Goal: Information Seeking & Learning: Learn about a topic

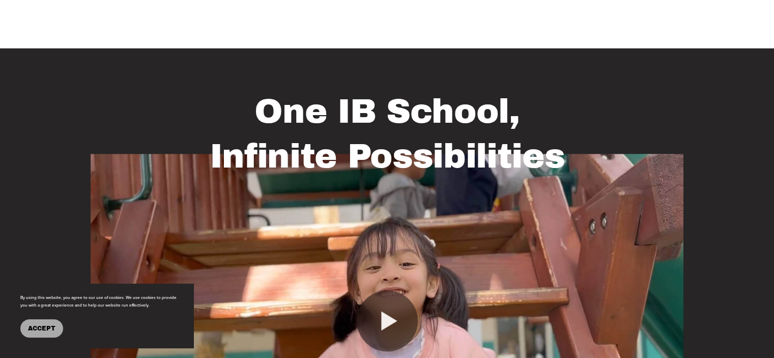
scroll to position [734, 0]
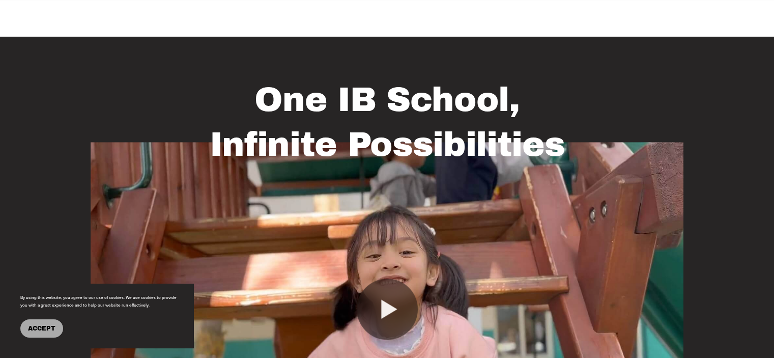
drag, startPoint x: 781, startPoint y: 11, endPoint x: 781, endPoint y: 64, distance: 52.9
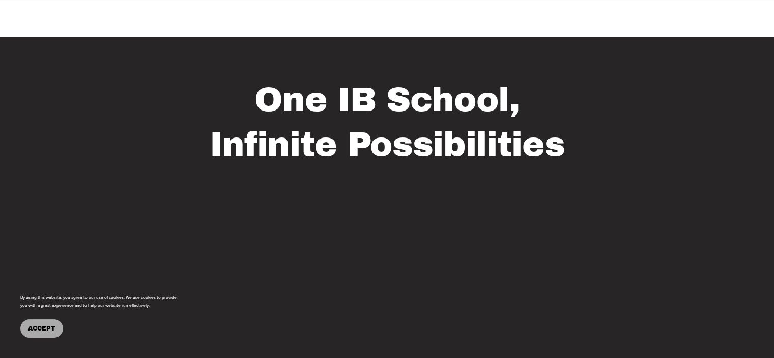
drag, startPoint x: 781, startPoint y: 64, endPoint x: 778, endPoint y: 24, distance: 40.3
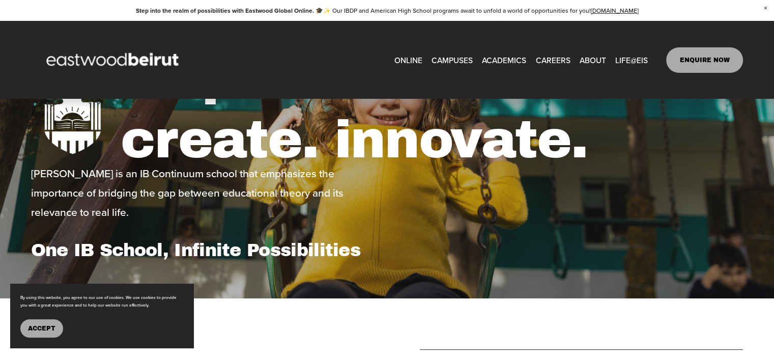
scroll to position [104, 0]
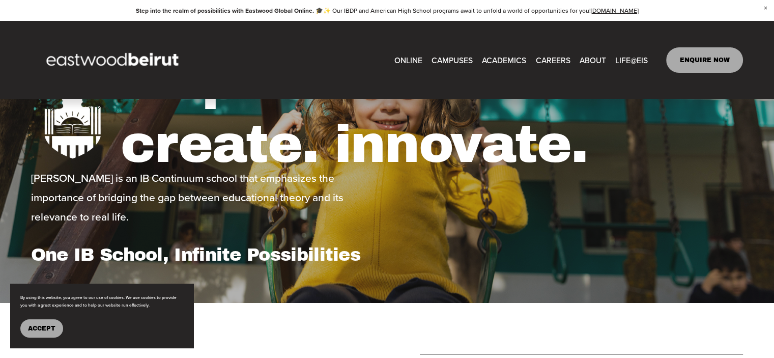
type input "*****"
click at [0, 0] on span "Tuition & Financial Aid" at bounding box center [0, 0] width 0 height 0
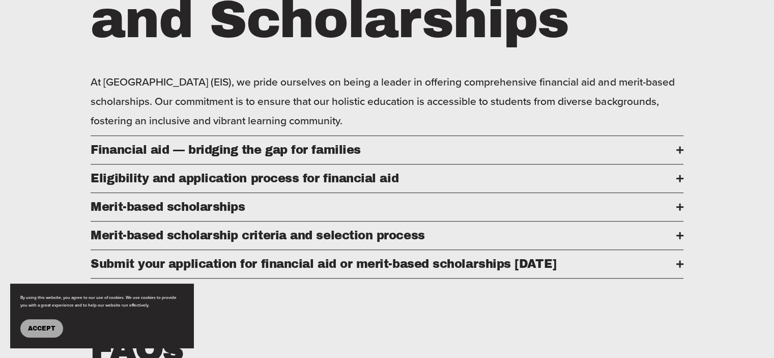
scroll to position [499, 0]
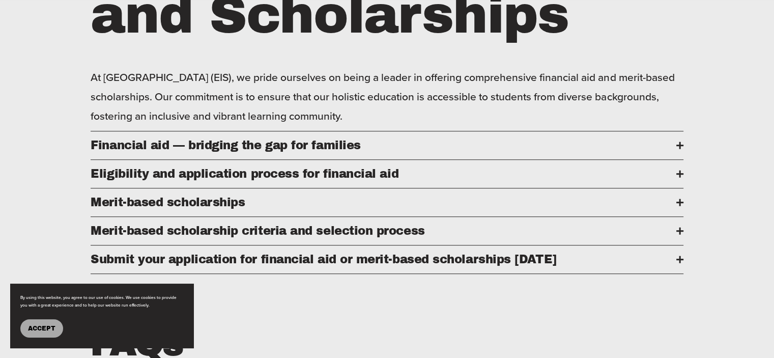
click at [676, 149] on div at bounding box center [679, 144] width 7 height 7
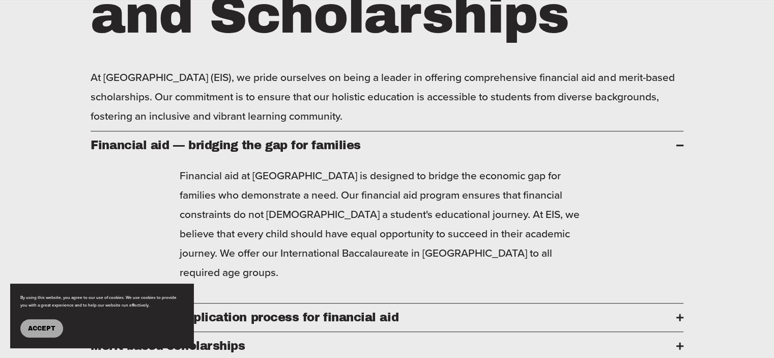
click at [676, 149] on div at bounding box center [679, 144] width 7 height 7
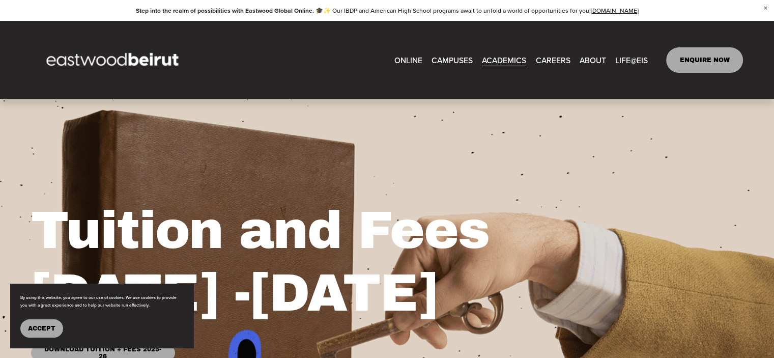
scroll to position [0, 0]
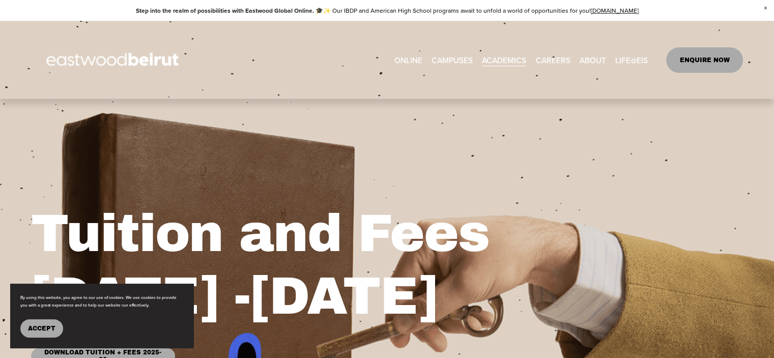
click at [0, 0] on span "IB-PYP Early Years" at bounding box center [0, 0] width 0 height 0
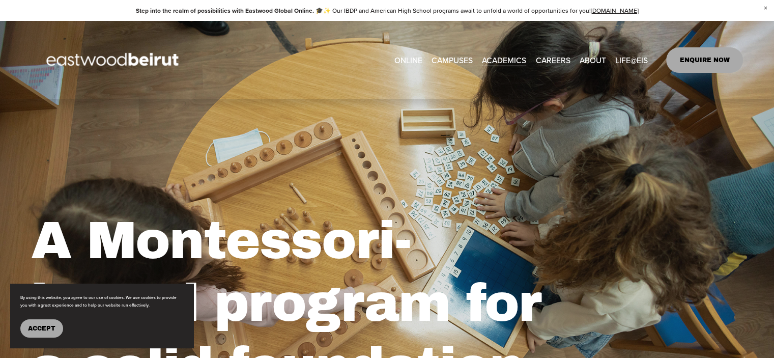
click at [0, 0] on span "Academics" at bounding box center [0, 0] width 0 height 0
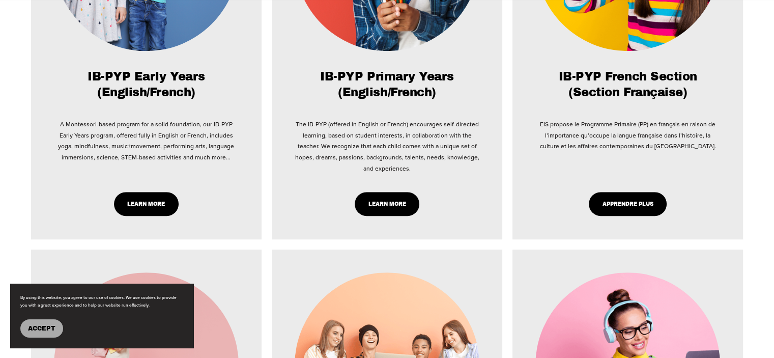
scroll to position [700, 0]
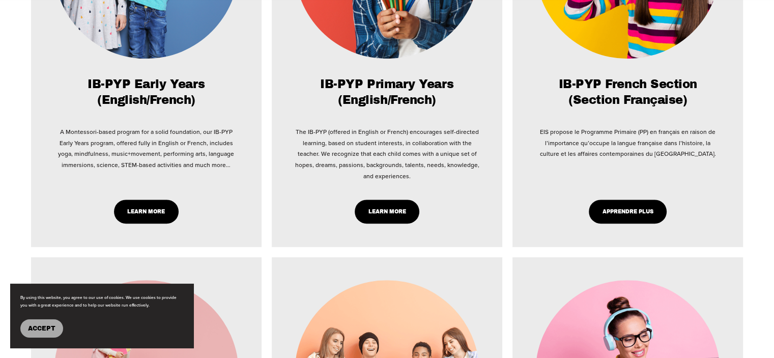
click at [109, 204] on div "Learn More" at bounding box center [146, 211] width 185 height 24
click at [122, 211] on link "Learn More" at bounding box center [146, 211] width 65 height 24
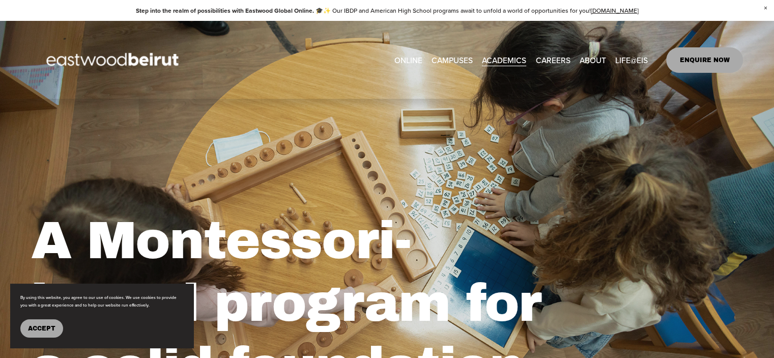
click at [56, 329] on button "Accept" at bounding box center [41, 328] width 43 height 18
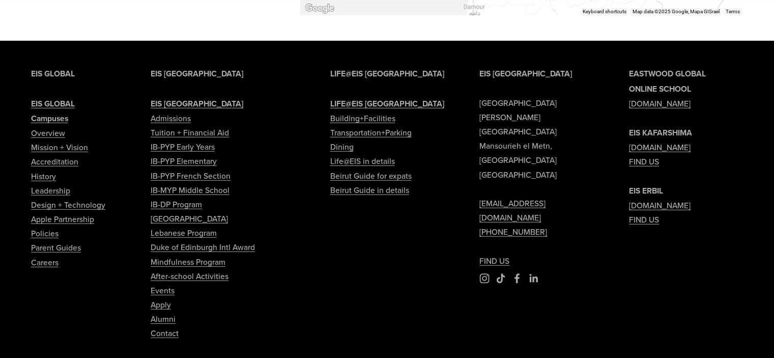
scroll to position [2603, 0]
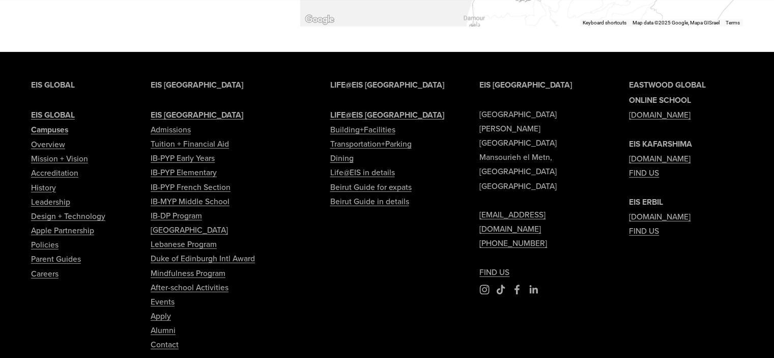
click at [164, 136] on link "Admissions" at bounding box center [171, 129] width 40 height 14
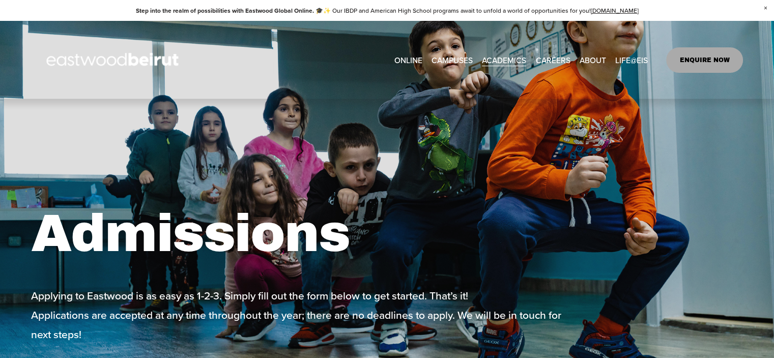
click at [770, 22] on div "Skip to Content ONLINE CAMPUSES [GEOGRAPHIC_DATA]" at bounding box center [387, 60] width 774 height 78
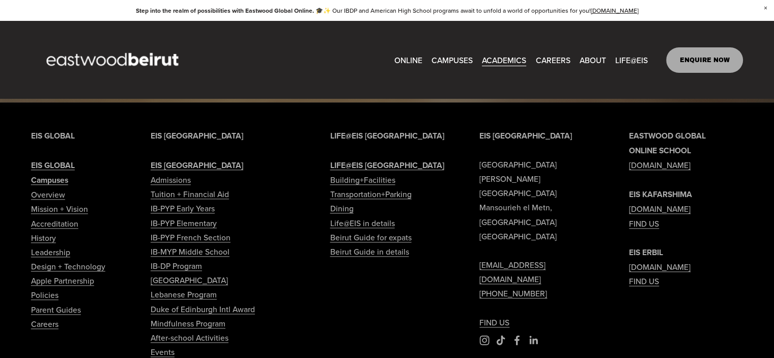
scroll to position [941, 0]
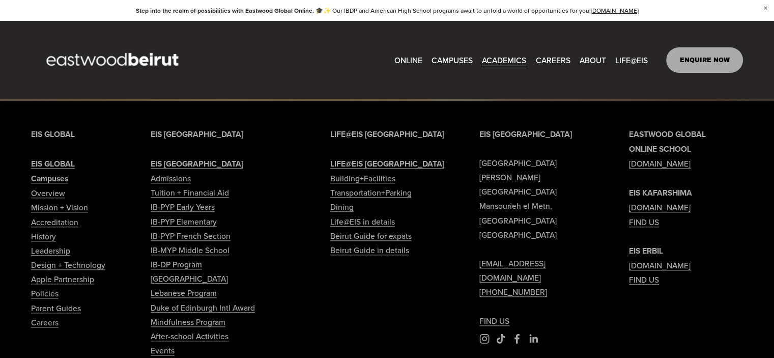
drag, startPoint x: 777, startPoint y: 23, endPoint x: 781, endPoint y: 249, distance: 225.8
click at [183, 185] on link "Tuition + Financial Aid" at bounding box center [190, 192] width 78 height 14
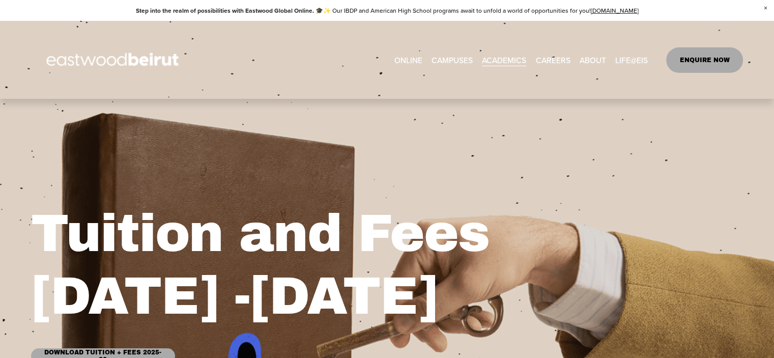
click at [0, 0] on link "EASTWOOD COLLEGE KAFARSHIMA" at bounding box center [0, 0] width 0 height 0
